Goal: Information Seeking & Learning: Learn about a topic

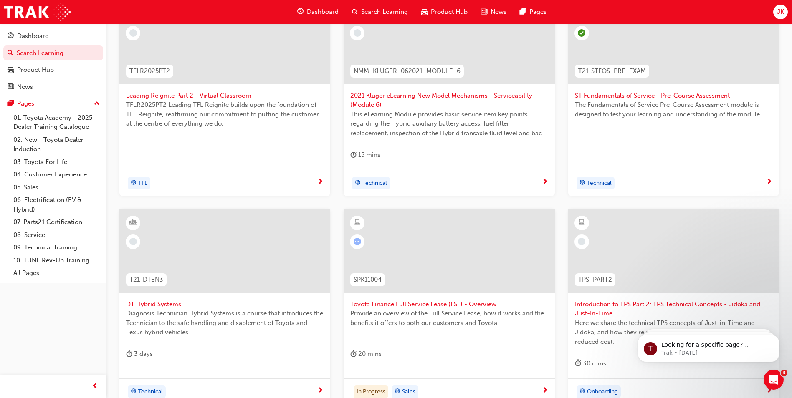
scroll to position [292, 0]
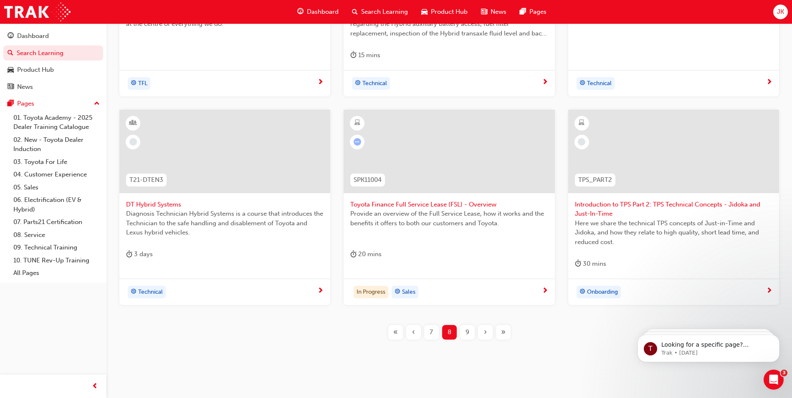
click at [385, 202] on span "Toyota Finance Full Service Lease (FSL) - Overview" at bounding box center [448, 205] width 197 height 10
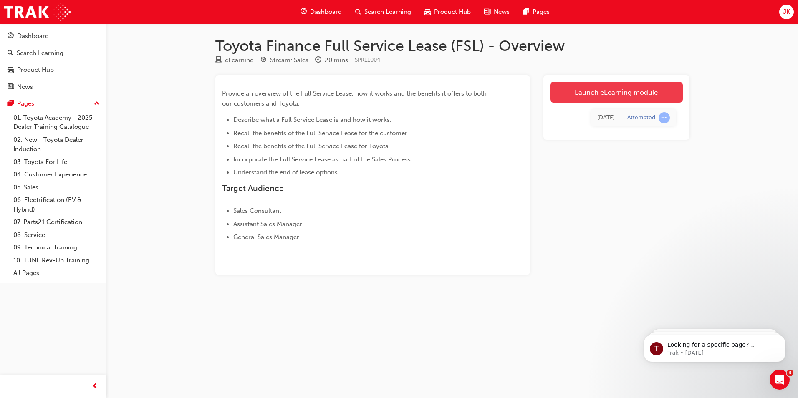
click at [595, 94] on link "Launch eLearning module" at bounding box center [616, 92] width 133 height 21
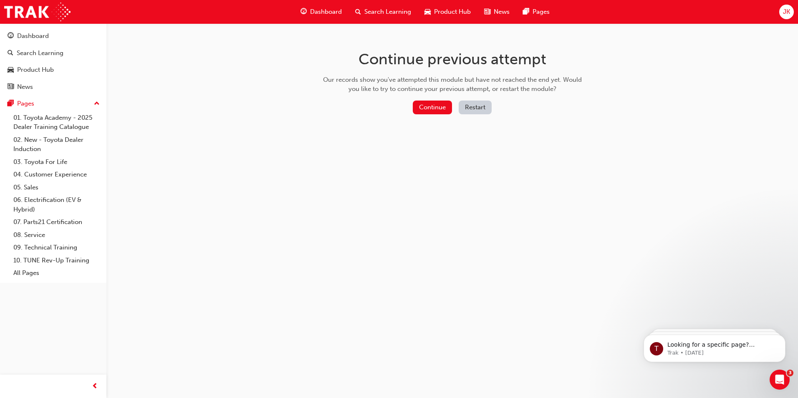
click at [440, 114] on div "Continue Restart" at bounding box center [452, 109] width 265 height 17
click at [437, 111] on button "Continue" at bounding box center [432, 108] width 39 height 14
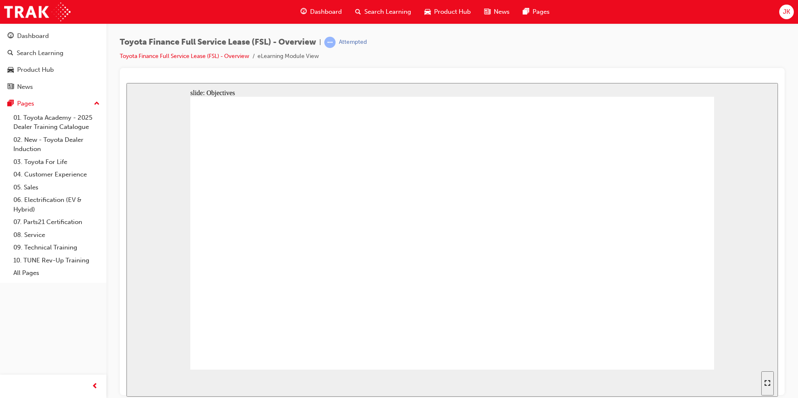
drag, startPoint x: 416, startPoint y: 261, endPoint x: 421, endPoint y: 259, distance: 5.4
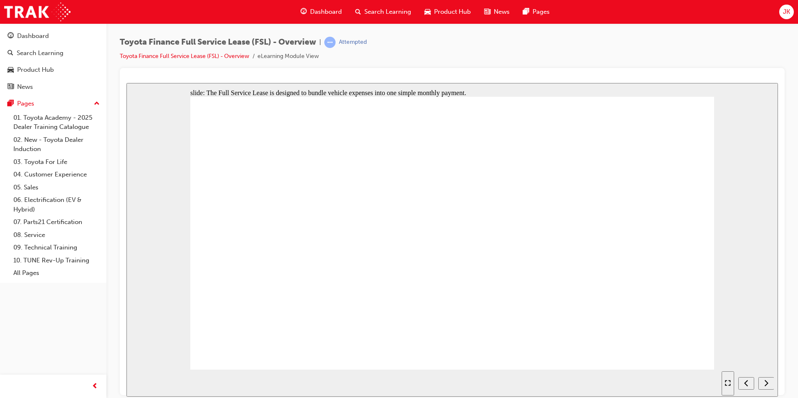
drag, startPoint x: 462, startPoint y: 284, endPoint x: 469, endPoint y: 286, distance: 7.6
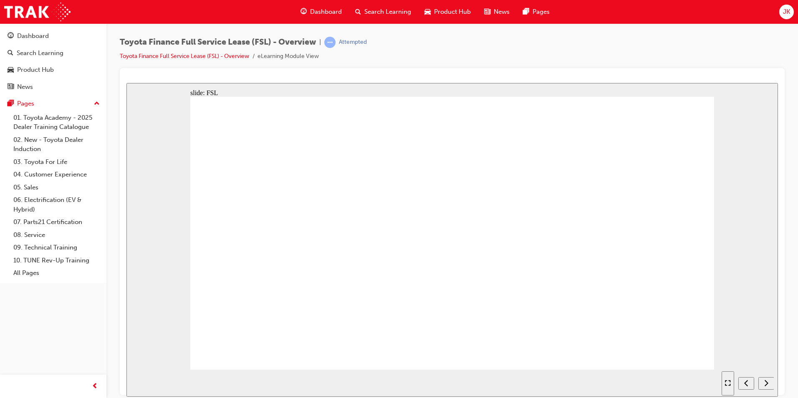
drag, startPoint x: 491, startPoint y: 352, endPoint x: 484, endPoint y: 351, distance: 7.7
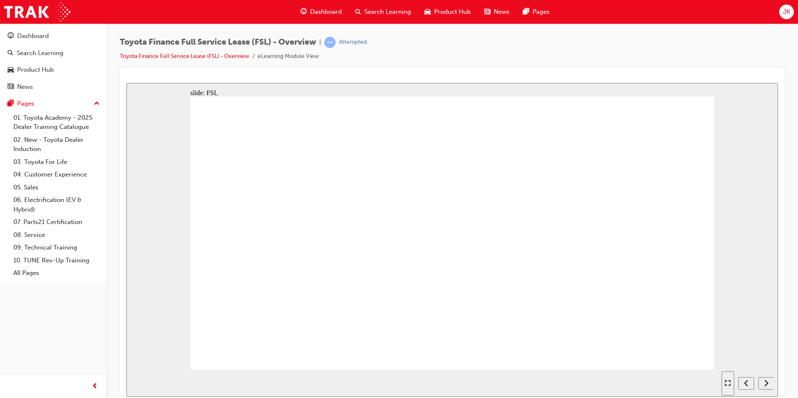
drag, startPoint x: 496, startPoint y: 353, endPoint x: 501, endPoint y: 352, distance: 4.7
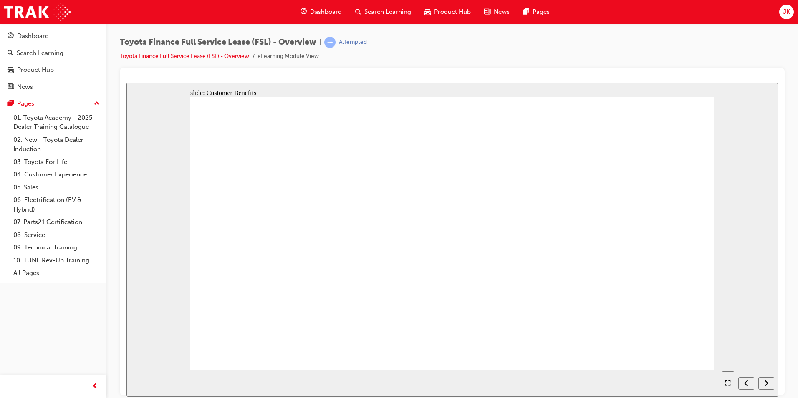
drag, startPoint x: 494, startPoint y: 354, endPoint x: 496, endPoint y: 351, distance: 4.4
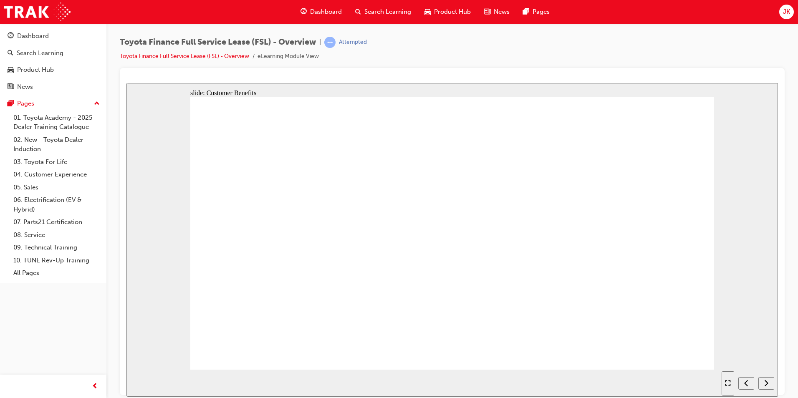
drag, startPoint x: 300, startPoint y: 197, endPoint x: 305, endPoint y: 197, distance: 5.4
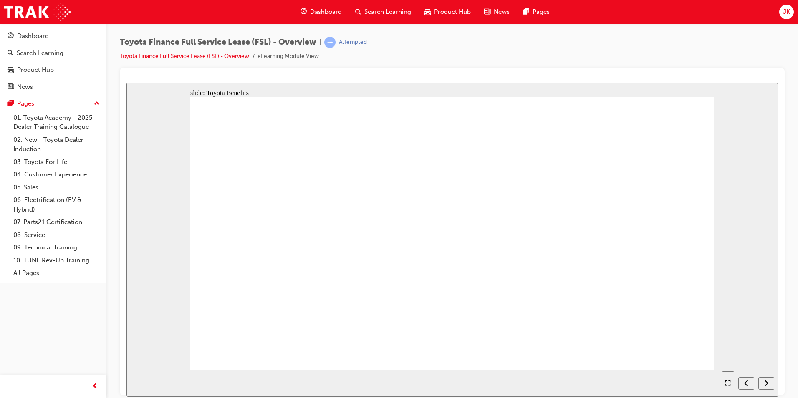
drag, startPoint x: 501, startPoint y: 350, endPoint x: 497, endPoint y: 348, distance: 4.5
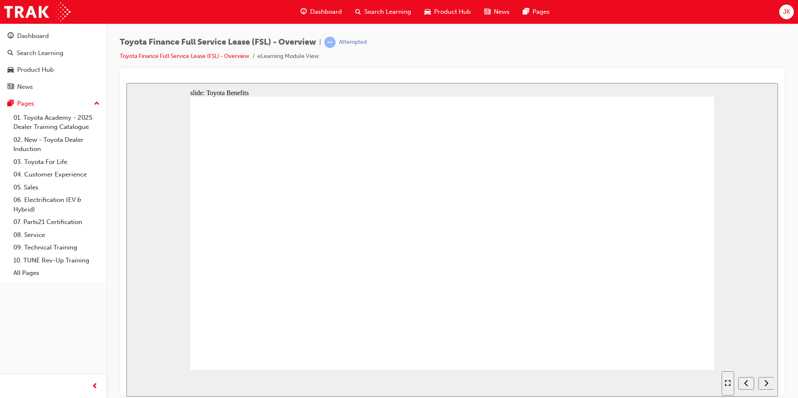
drag, startPoint x: 498, startPoint y: 349, endPoint x: 496, endPoint y: 343, distance: 6.6
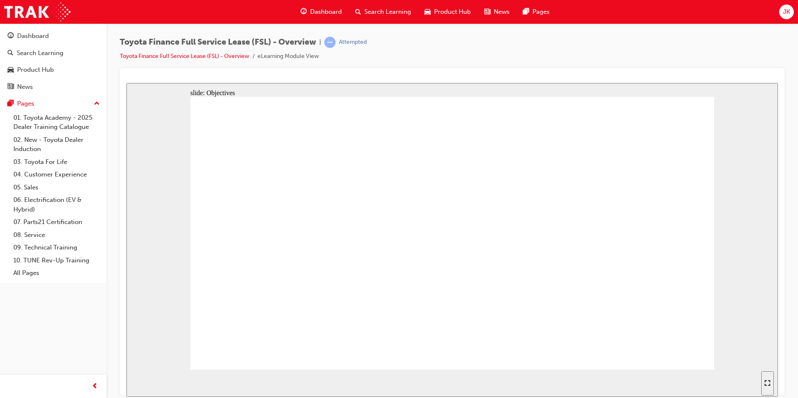
drag, startPoint x: 504, startPoint y: 345, endPoint x: 489, endPoint y: 357, distance: 18.8
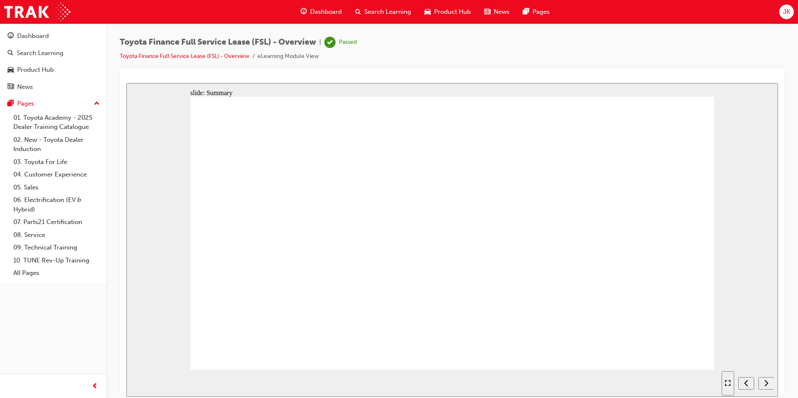
click at [395, 9] on span "Search Learning" at bounding box center [388, 12] width 47 height 10
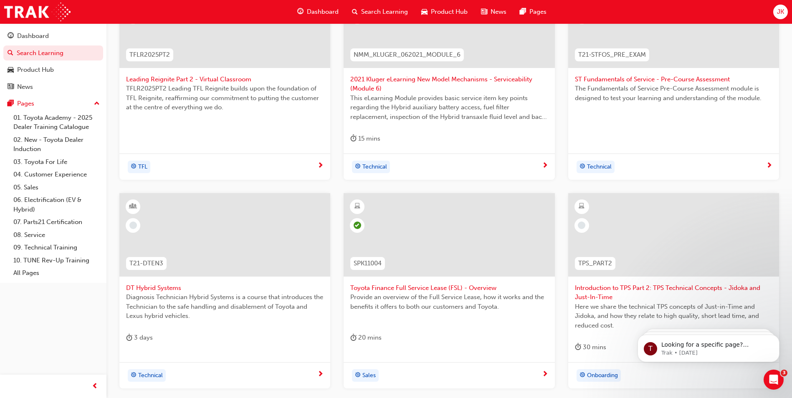
scroll to position [292, 0]
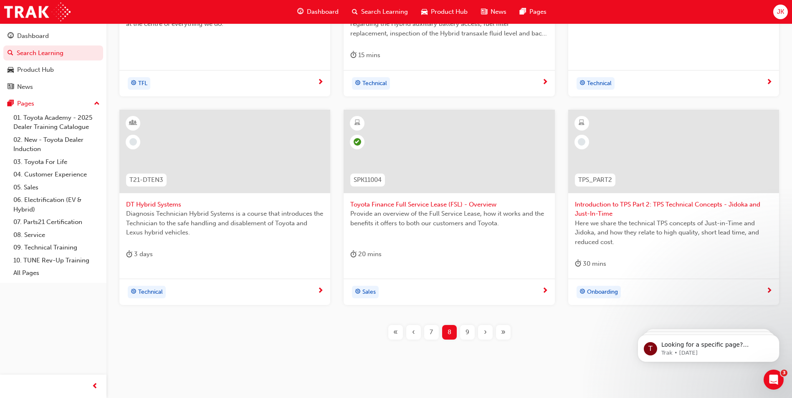
click at [153, 205] on span "DT Hybrid Systems" at bounding box center [224, 205] width 197 height 10
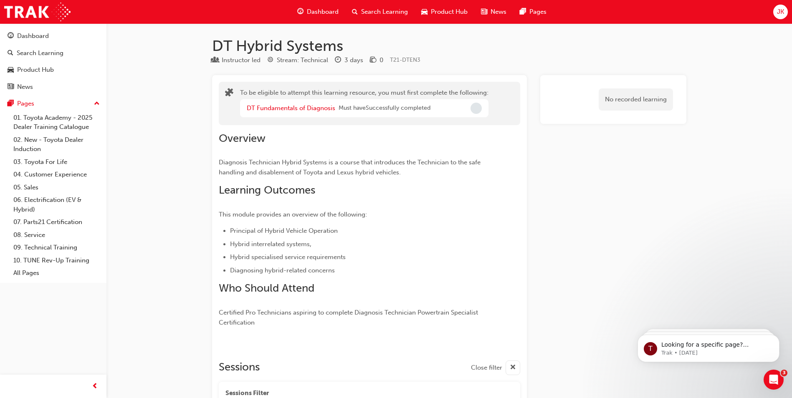
click at [377, 13] on span "Search Learning" at bounding box center [384, 12] width 47 height 10
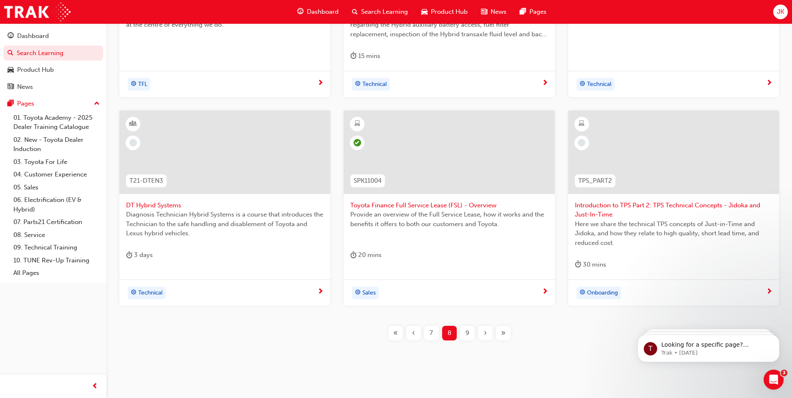
scroll to position [292, 0]
click at [573, 140] on div at bounding box center [673, 152] width 211 height 84
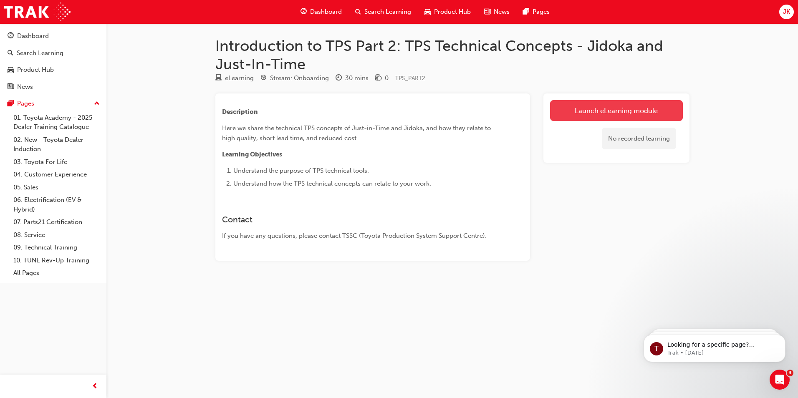
click at [600, 116] on link "Launch eLearning module" at bounding box center [616, 110] width 133 height 21
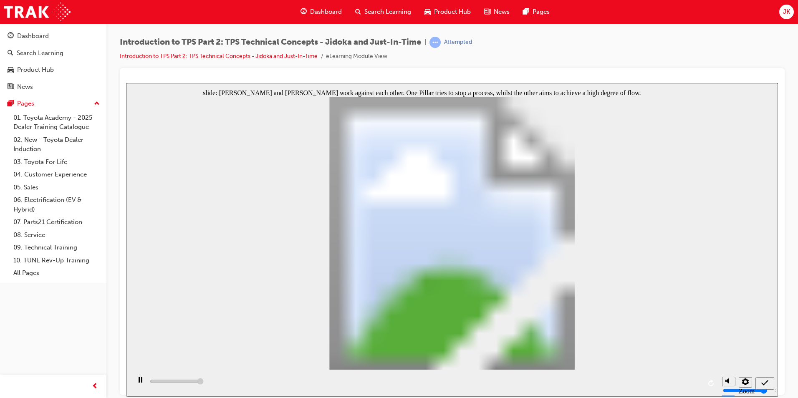
type input "5000"
radio input "true"
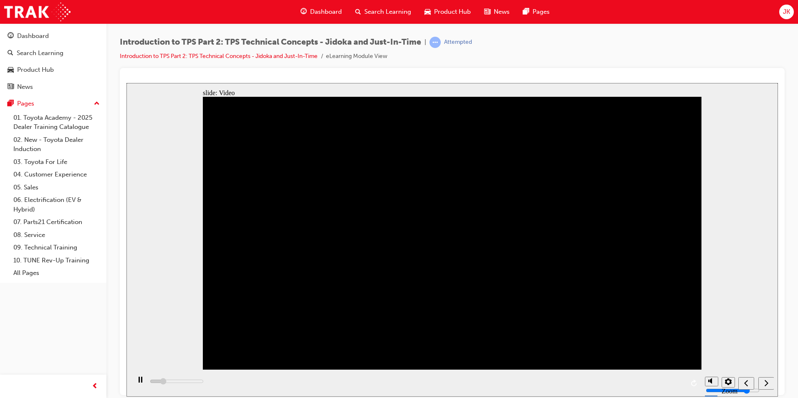
click at [676, 381] on div "playback controls" at bounding box center [416, 383] width 570 height 27
drag, startPoint x: 681, startPoint y: 381, endPoint x: 673, endPoint y: 385, distance: 8.6
click at [675, 384] on div "playback controls" at bounding box center [416, 383] width 570 height 27
click at [673, 384] on div "playback controls" at bounding box center [416, 383] width 570 height 27
click at [676, 380] on div "playback controls" at bounding box center [416, 383] width 570 height 27
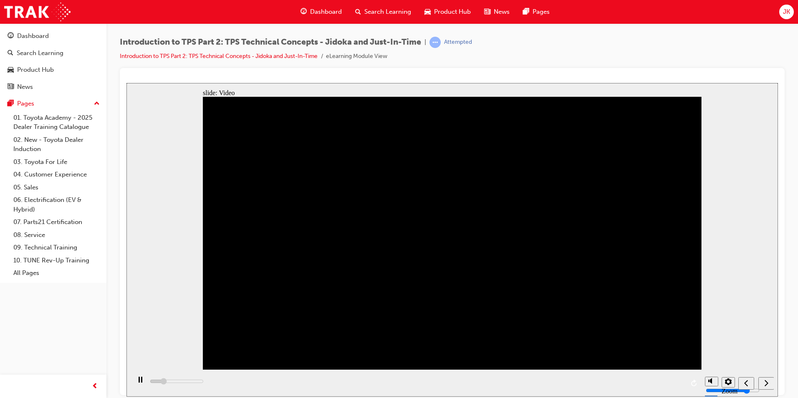
click at [676, 380] on div "playback controls" at bounding box center [416, 383] width 570 height 27
drag, startPoint x: 676, startPoint y: 380, endPoint x: 648, endPoint y: 374, distance: 28.4
click at [672, 381] on div "playback controls" at bounding box center [416, 383] width 570 height 27
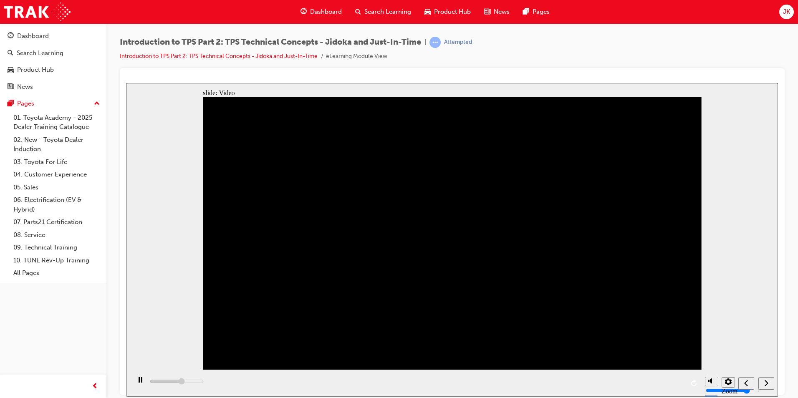
drag, startPoint x: 476, startPoint y: 386, endPoint x: 650, endPoint y: 399, distance: 174.6
click at [650, 397] on html "slide: Video Back to top Playback Speed 2" at bounding box center [453, 240] width 652 height 314
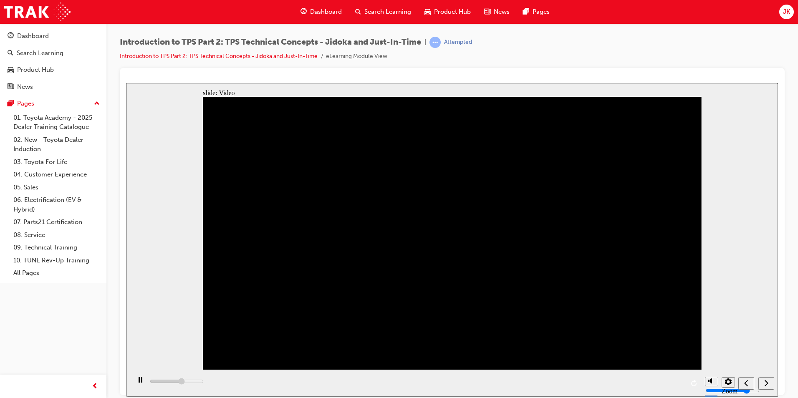
click at [764, 382] on nav "slide navigation" at bounding box center [756, 383] width 35 height 27
click at [766, 383] on nav "slide navigation" at bounding box center [756, 383] width 35 height 27
drag, startPoint x: 276, startPoint y: 210, endPoint x: 269, endPoint y: 213, distance: 7.5
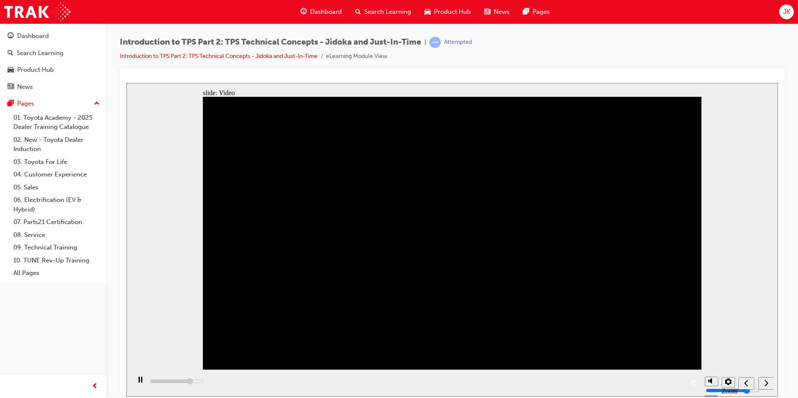
drag, startPoint x: 576, startPoint y: 382, endPoint x: 651, endPoint y: 390, distance: 75.6
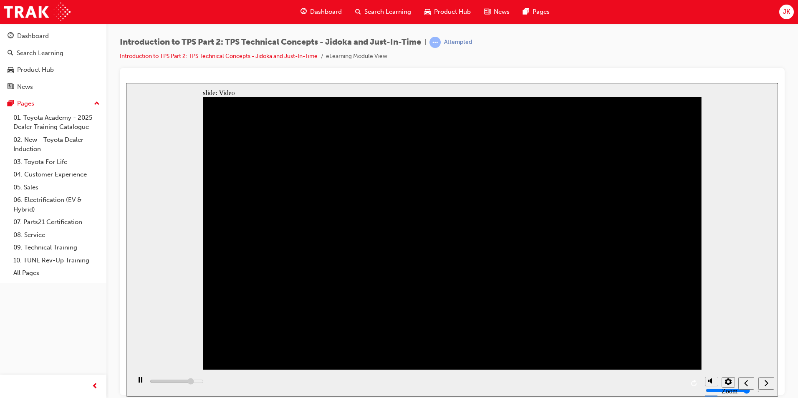
click at [638, 381] on div "playback controls" at bounding box center [416, 383] width 570 height 27
click at [660, 386] on div "playback controls" at bounding box center [416, 383] width 570 height 27
click at [660, 385] on div "playback controls" at bounding box center [416, 383] width 570 height 27
click at [139, 382] on icon "Pause (Ctrl+Alt+P)" at bounding box center [141, 380] width 4 height 6
click at [137, 383] on icon "Play (Ctrl+Alt+P)" at bounding box center [140, 380] width 6 height 7
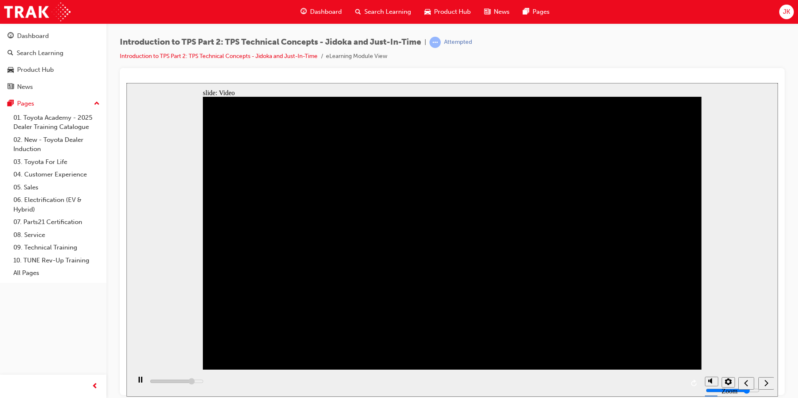
drag, startPoint x: 661, startPoint y: 129, endPoint x: 657, endPoint y: 128, distance: 4.2
drag, startPoint x: 657, startPoint y: 128, endPoint x: 646, endPoint y: 134, distance: 12.7
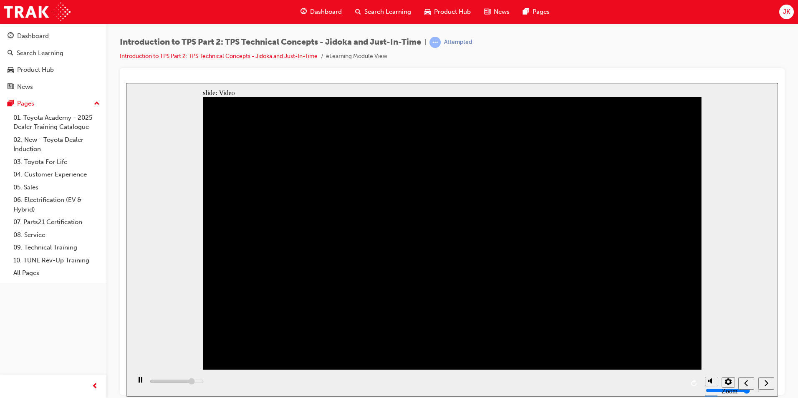
drag, startPoint x: 605, startPoint y: 254, endPoint x: 621, endPoint y: 254, distance: 16.3
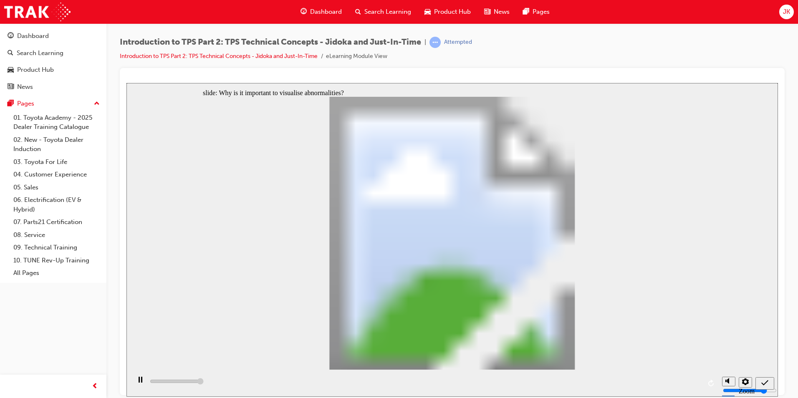
type input "5000"
radio input "true"
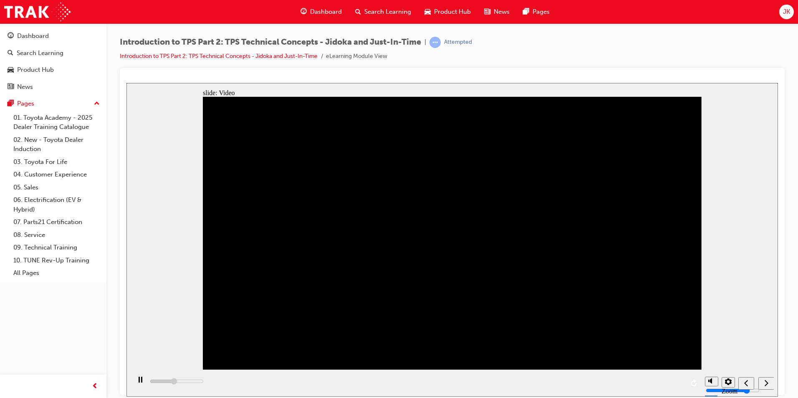
click at [792, 10] on div "JK" at bounding box center [787, 12] width 15 height 15
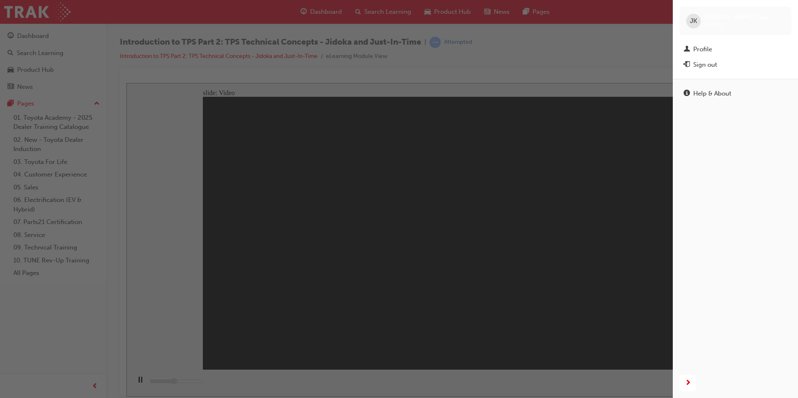
drag, startPoint x: 547, startPoint y: 52, endPoint x: 544, endPoint y: 59, distance: 7.1
click at [547, 55] on div "button" at bounding box center [336, 199] width 673 height 398
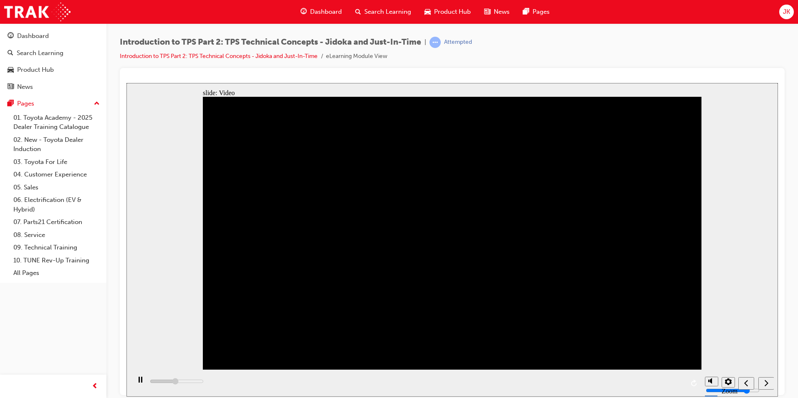
click at [446, 382] on div "playback controls" at bounding box center [416, 383] width 570 height 27
click at [714, 352] on icon "Mute (Ctrl+Alt+M)" at bounding box center [712, 350] width 7 height 6
type input "308600"
type input "0"
click at [681, 383] on div "playback controls" at bounding box center [416, 383] width 570 height 27
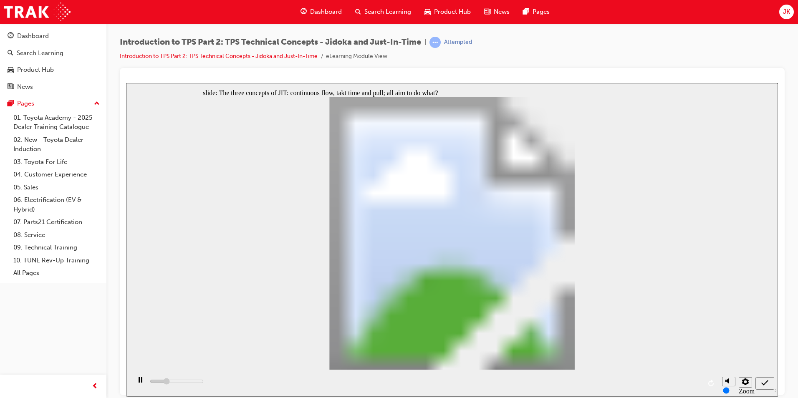
type input "1400"
radio input "true"
drag, startPoint x: 309, startPoint y: 216, endPoint x: 311, endPoint y: 202, distance: 14.8
type input "3900"
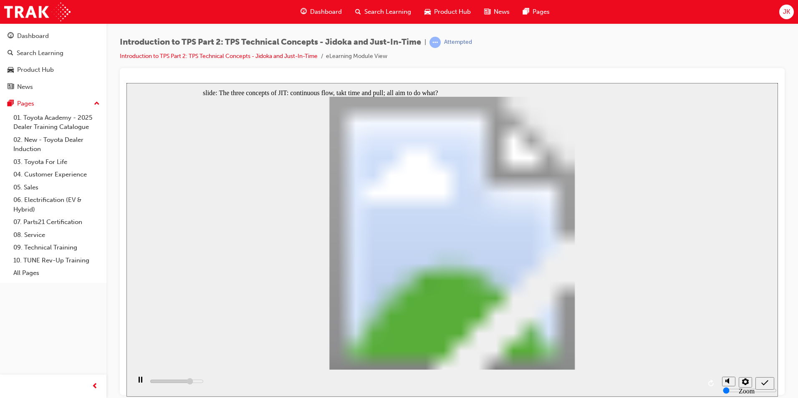
radio input "true"
type input "4300"
radio input "true"
type input "4800"
radio input "true"
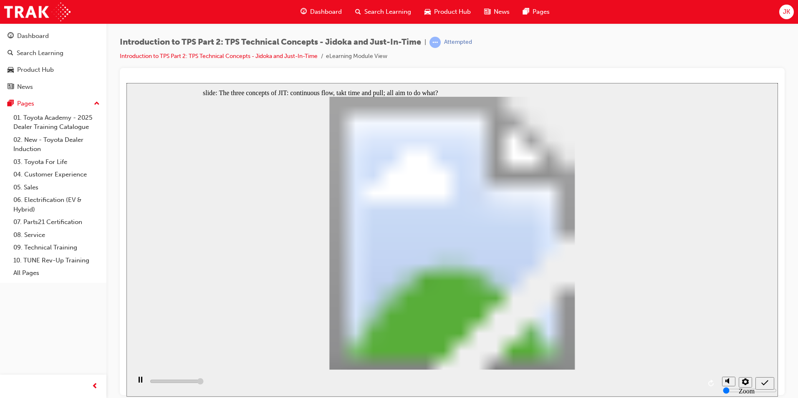
type input "5000"
radio input "false"
radio input "true"
click at [763, 380] on icon "Submit (Ctrl+Alt+S)" at bounding box center [765, 383] width 7 height 8
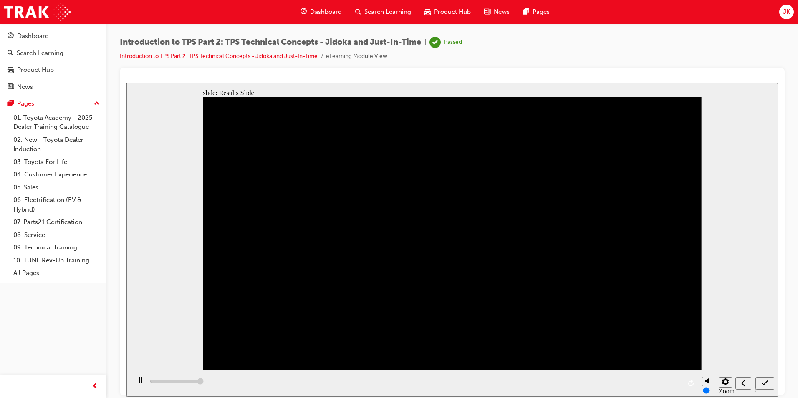
type input "5000"
click at [367, 12] on span "Search Learning" at bounding box center [388, 12] width 47 height 10
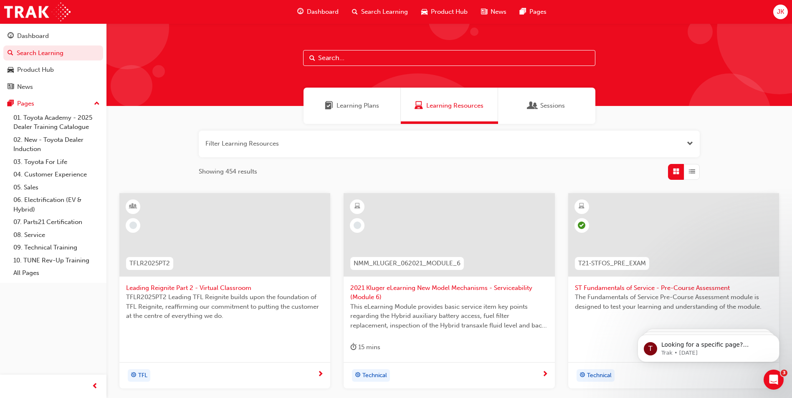
click at [783, 16] on span "JK" at bounding box center [780, 12] width 7 height 10
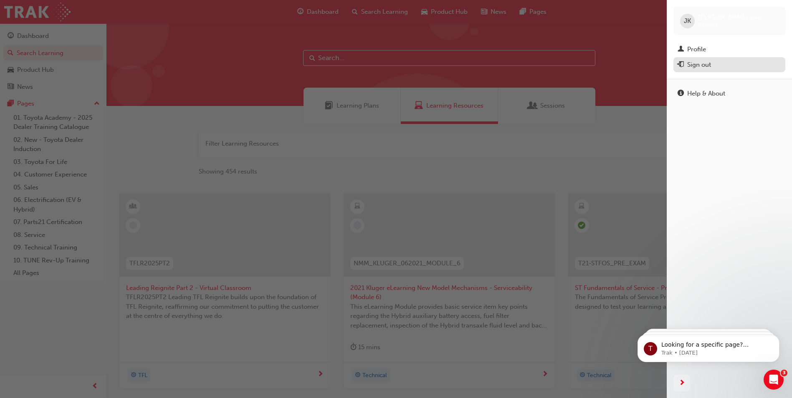
click at [716, 63] on div "Sign out" at bounding box center [730, 65] width 104 height 10
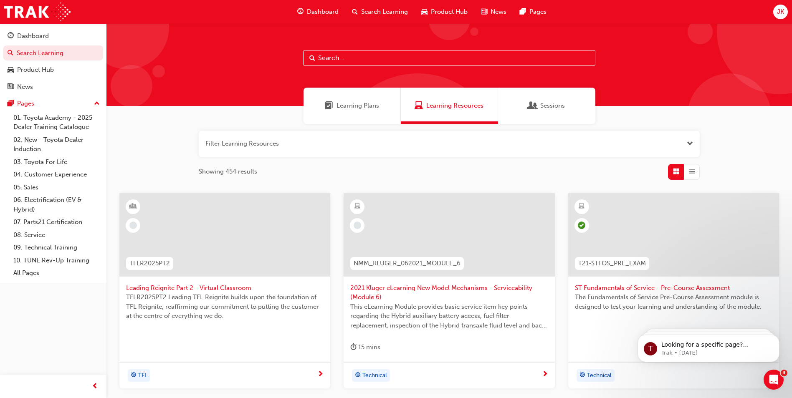
click at [782, 12] on span "JK" at bounding box center [780, 12] width 7 height 10
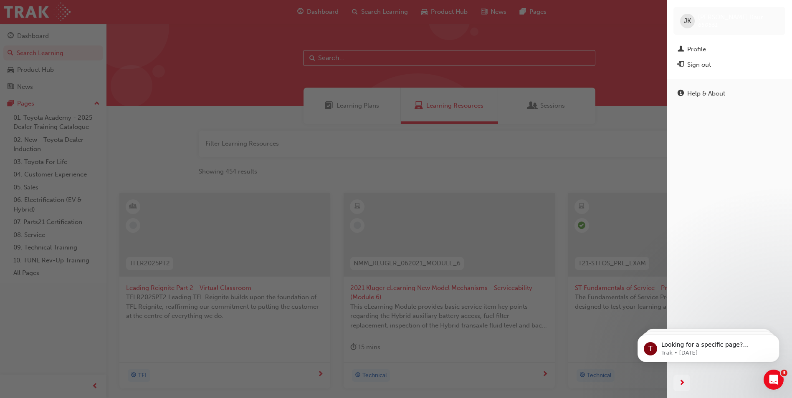
click at [706, 64] on div "Sign out" at bounding box center [699, 65] width 24 height 10
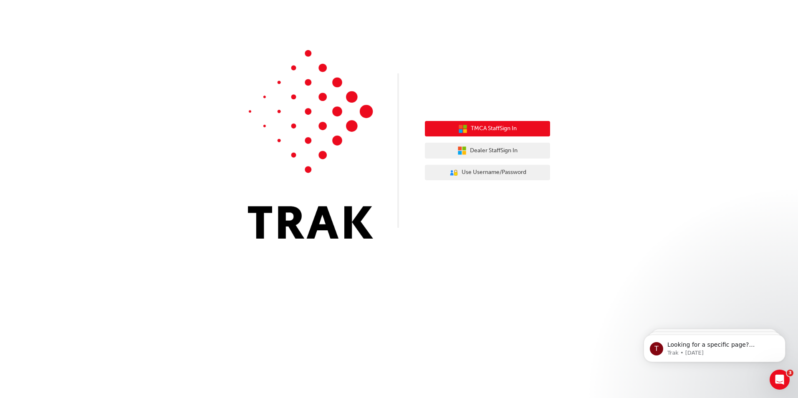
click at [487, 124] on span "TMCA Staff Sign In" at bounding box center [494, 129] width 46 height 10
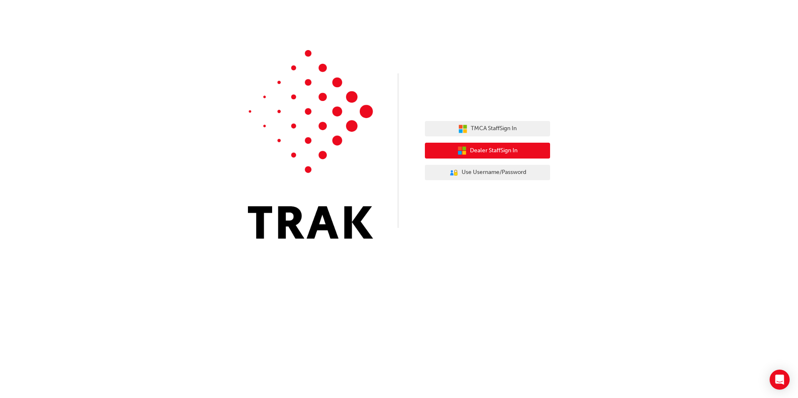
click at [497, 151] on span "Dealer Staff Sign In" at bounding box center [494, 151] width 48 height 10
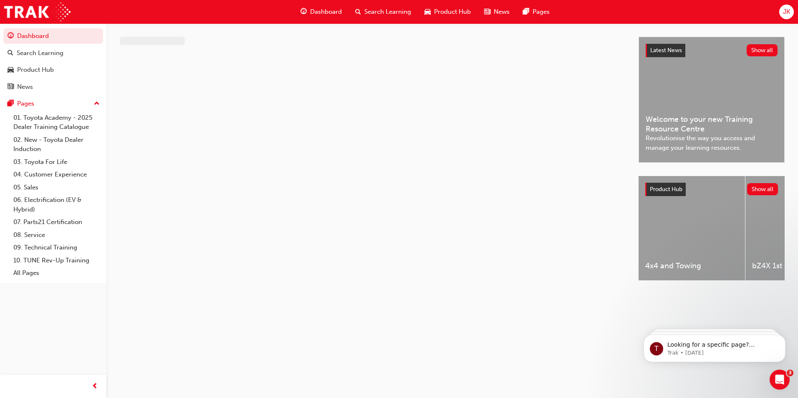
click at [785, 15] on span "JK" at bounding box center [786, 12] width 7 height 10
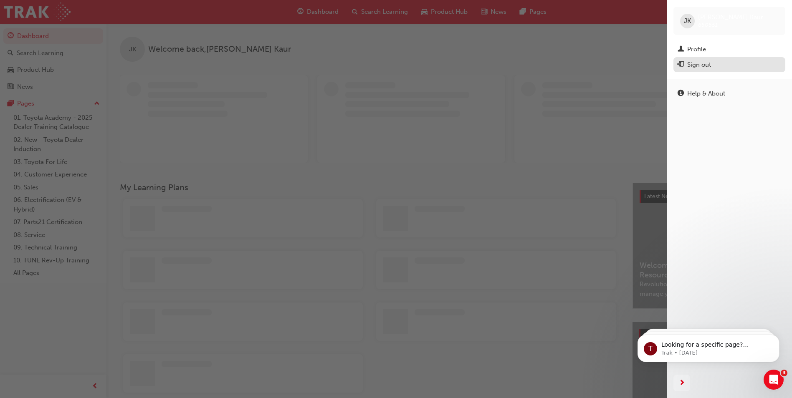
click at [711, 70] on button "Sign out" at bounding box center [729, 64] width 112 height 15
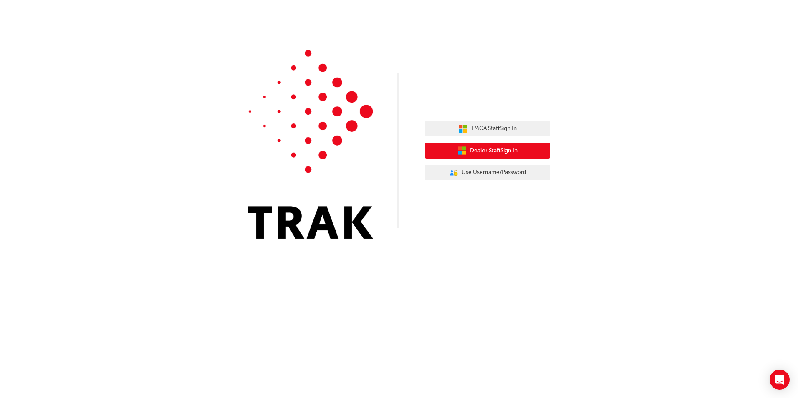
click at [494, 148] on span "Dealer Staff Sign In" at bounding box center [494, 151] width 48 height 10
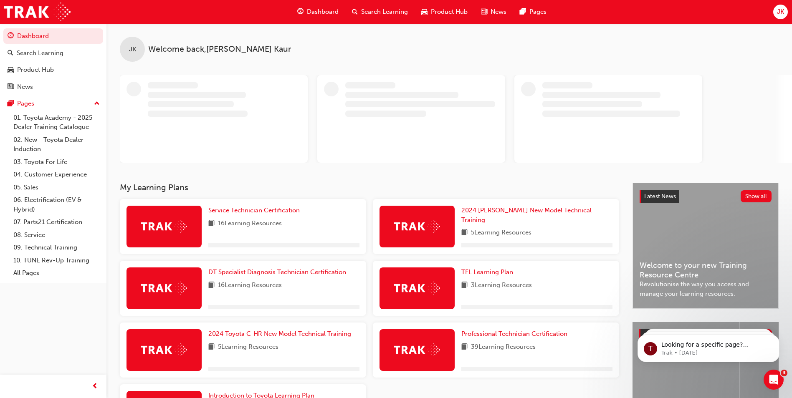
click at [784, 13] on span "JK" at bounding box center [780, 12] width 7 height 10
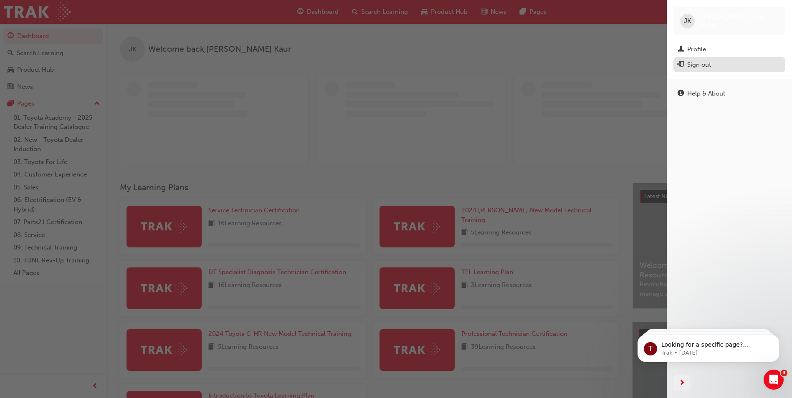
click at [734, 67] on div "Sign out" at bounding box center [730, 65] width 104 height 10
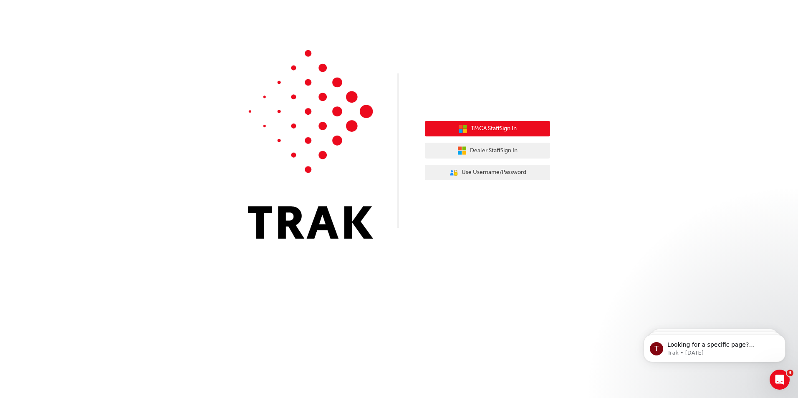
click at [501, 126] on span "TMCA Staff Sign In" at bounding box center [494, 129] width 46 height 10
